Goal: Information Seeking & Learning: Learn about a topic

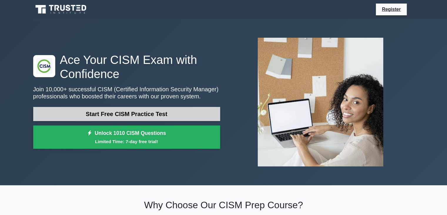
click at [154, 116] on link "Start Free CISM Practice Test" at bounding box center [126, 114] width 187 height 14
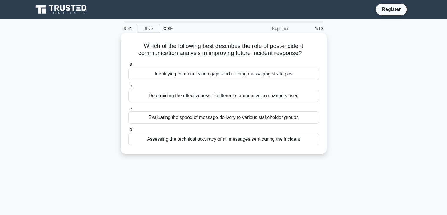
click at [248, 76] on div "Identifying communication gaps and refining messaging strategies" at bounding box center [223, 74] width 190 height 12
click at [128, 66] on input "a. Identifying communication gaps and refining messaging strategies" at bounding box center [128, 64] width 0 height 4
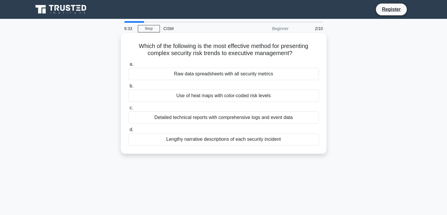
click at [210, 94] on div "Use of heat maps with color-coded risk levels" at bounding box center [223, 95] width 190 height 12
click at [128, 88] on input "b. Use of heat maps with color-coded risk levels" at bounding box center [128, 86] width 0 height 4
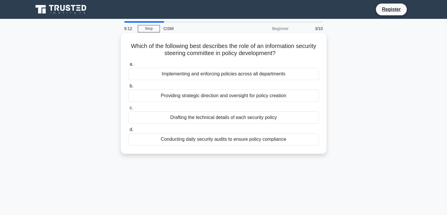
click at [254, 97] on div "Providing strategic direction and oversight for policy creation" at bounding box center [223, 95] width 190 height 12
click at [128, 88] on input "b. Providing strategic direction and oversight for policy creation" at bounding box center [128, 86] width 0 height 4
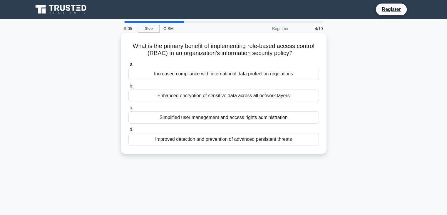
click at [244, 118] on div "Simplified user management and access rights administration" at bounding box center [223, 117] width 190 height 12
click at [128, 110] on input "c. Simplified user management and access rights administration" at bounding box center [128, 108] width 0 height 4
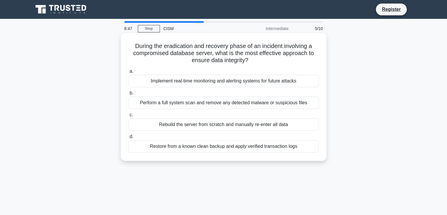
click at [281, 148] on div "Restore from a known clean backup and apply verified transaction logs" at bounding box center [223, 146] width 190 height 12
click at [128, 138] on input "d. Restore from a known clean backup and apply verified transaction logs" at bounding box center [128, 137] width 0 height 4
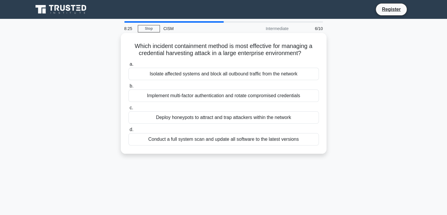
click at [244, 97] on div "Implement multi-factor authentication and rotate compromised credentials" at bounding box center [223, 95] width 190 height 12
click at [128, 88] on input "b. Implement multi-factor authentication and rotate compromised credentials" at bounding box center [128, 86] width 0 height 4
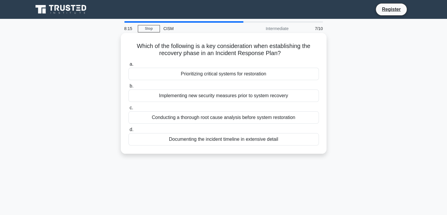
click at [239, 75] on div "Prioritizing critical systems for restoration" at bounding box center [223, 74] width 190 height 12
click at [128, 66] on input "a. Prioritizing critical systems for restoration" at bounding box center [128, 64] width 0 height 4
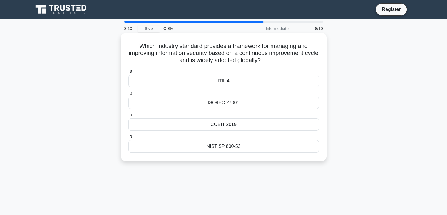
click at [248, 100] on div "ISO/IEC 27001" at bounding box center [223, 102] width 190 height 12
click at [128, 95] on input "b. ISO/IEC 27001" at bounding box center [128, 93] width 0 height 4
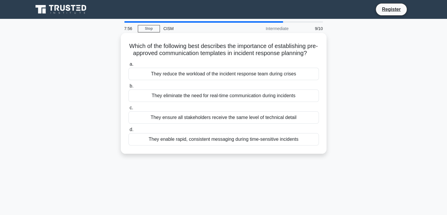
click at [277, 145] on div "They enable rapid, consistent messaging during time-sensitive incidents" at bounding box center [223, 139] width 190 height 12
click at [128, 131] on input "d. They enable rapid, consistent messaging during time-sensitive incidents" at bounding box center [128, 130] width 0 height 4
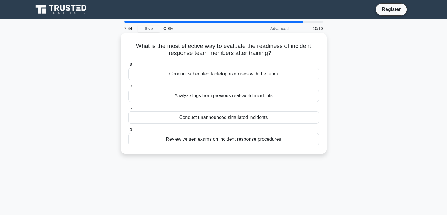
click at [247, 77] on div "Conduct scheduled tabletop exercises with the team" at bounding box center [223, 74] width 190 height 12
click at [128, 66] on input "a. Conduct scheduled tabletop exercises with the team" at bounding box center [128, 64] width 0 height 4
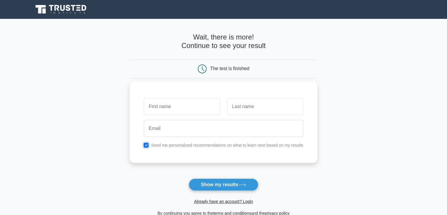
click at [146, 143] on input "checkbox" at bounding box center [146, 145] width 5 height 5
checkbox input "false"
click at [170, 111] on input "text" at bounding box center [182, 106] width 76 height 17
type input "hannan"
click at [262, 97] on div at bounding box center [265, 107] width 83 height 22
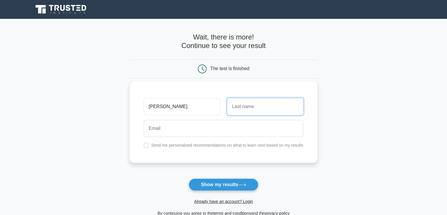
click at [255, 103] on input "text" at bounding box center [265, 106] width 76 height 17
type input "khairi"
click at [194, 140] on div "hannan khairi Send me personalized recommendations on what to learn next based …" at bounding box center [224, 121] width 188 height 81
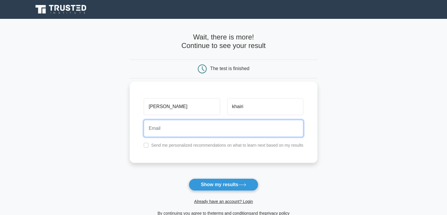
click at [196, 133] on input "email" at bounding box center [224, 128] width 160 height 17
type input "nurhannankhairi@gmail.com"
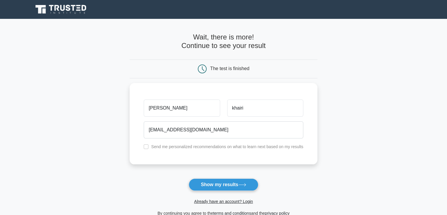
click at [232, 177] on form "Wait, there is more! Continue to see your result The test is finished hannan" at bounding box center [224, 124] width 188 height 183
click at [231, 180] on button "Show my results" at bounding box center [223, 184] width 69 height 12
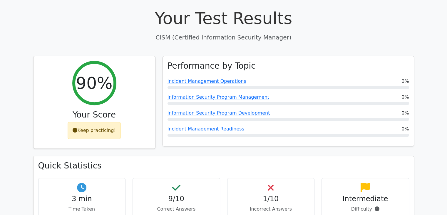
scroll to position [235, 0]
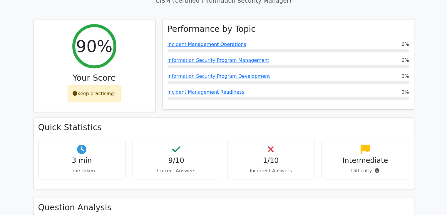
click at [274, 139] on div "1/10 Incorrect Answers" at bounding box center [271, 159] width 88 height 40
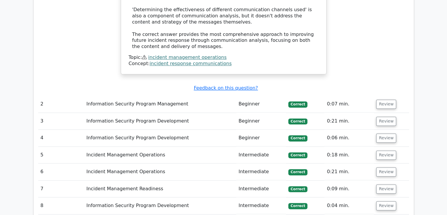
scroll to position [823, 0]
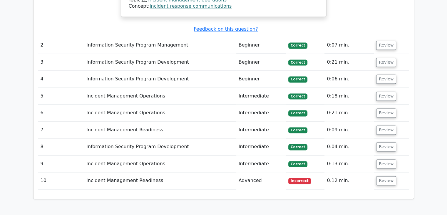
click at [150, 172] on td "Incident Management Readiness" at bounding box center [160, 180] width 152 height 17
click at [381, 176] on button "Review" at bounding box center [386, 180] width 20 height 9
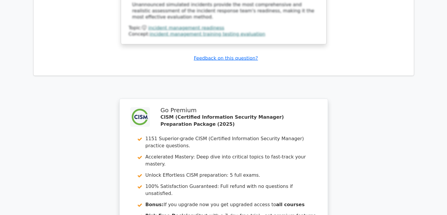
scroll to position [1322, 0]
